Goal: Information Seeking & Learning: Find specific page/section

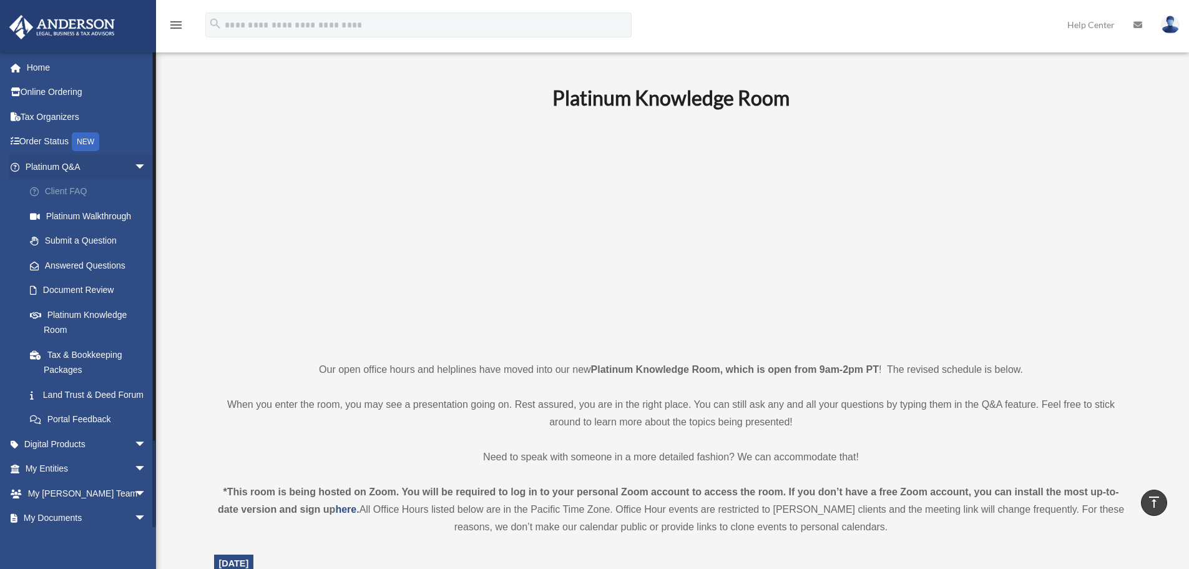
scroll to position [800, 0]
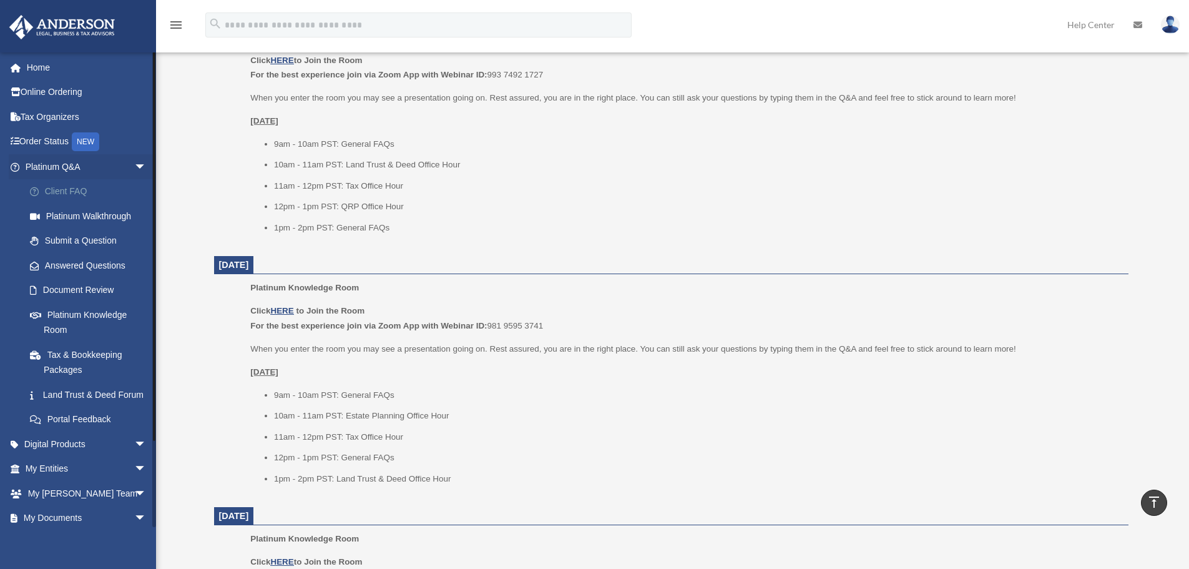
click at [74, 185] on link "Client FAQ" at bounding box center [91, 191] width 148 height 25
click at [74, 188] on link "Client FAQ" at bounding box center [91, 191] width 148 height 25
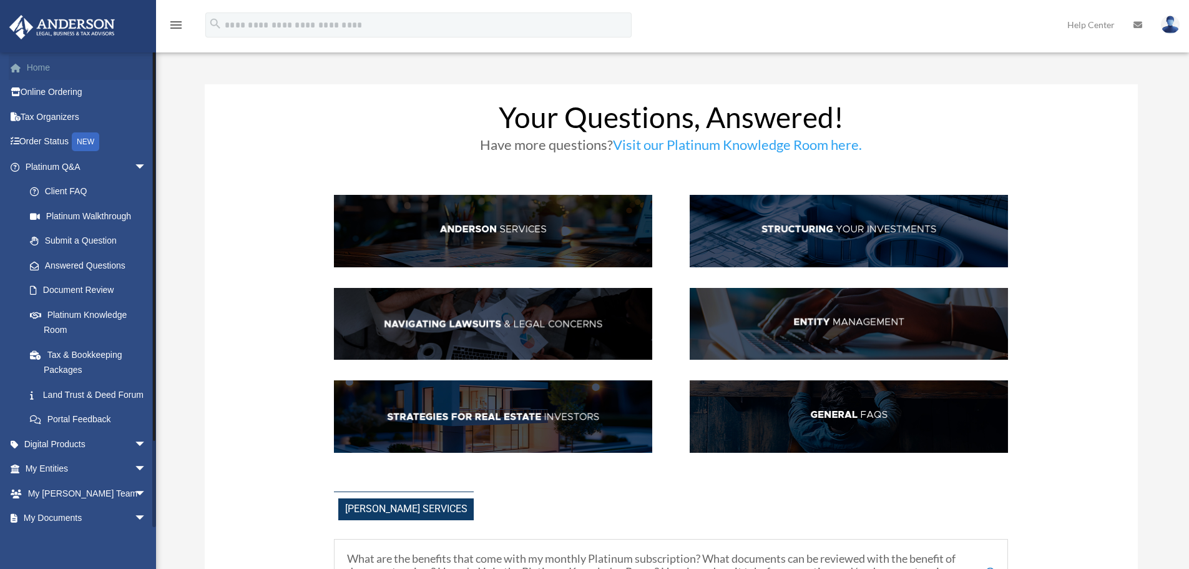
click at [38, 64] on link "Home" at bounding box center [87, 67] width 157 height 25
